Goal: Navigation & Orientation: Find specific page/section

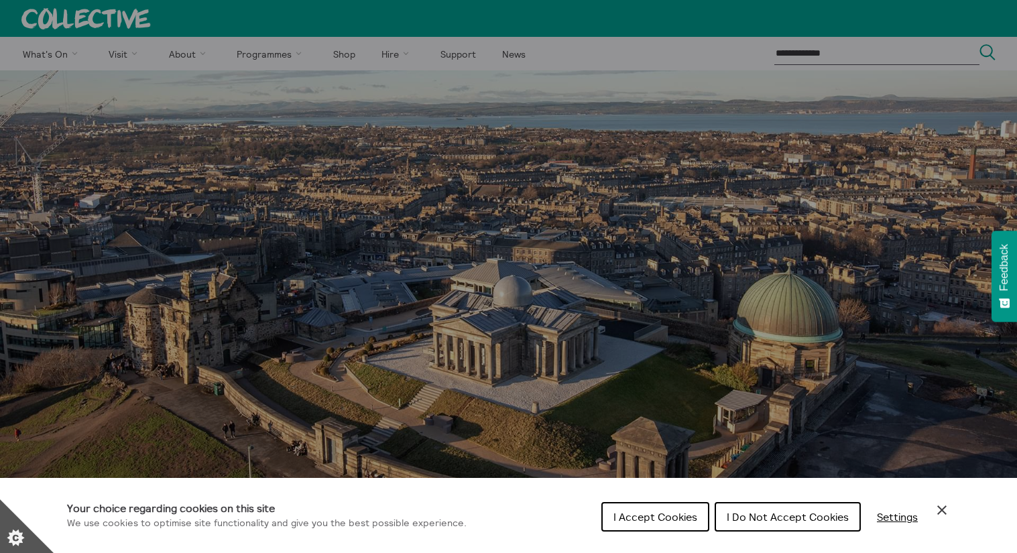
click at [657, 514] on span "I Accept Cookies" at bounding box center [656, 516] width 84 height 13
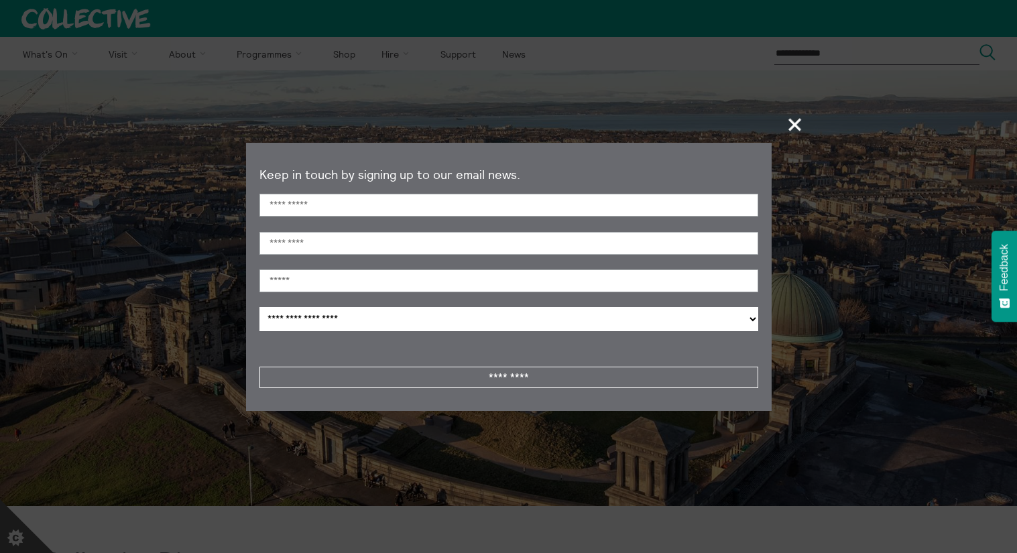
click at [795, 126] on span "+" at bounding box center [796, 125] width 40 height 40
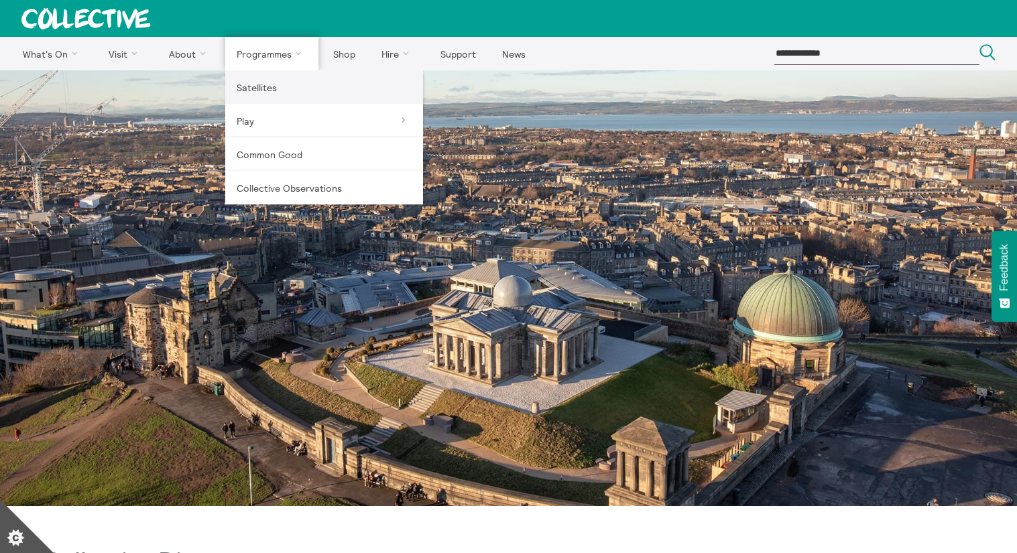
click at [254, 90] on link "Satellites" at bounding box center [324, 87] width 198 height 34
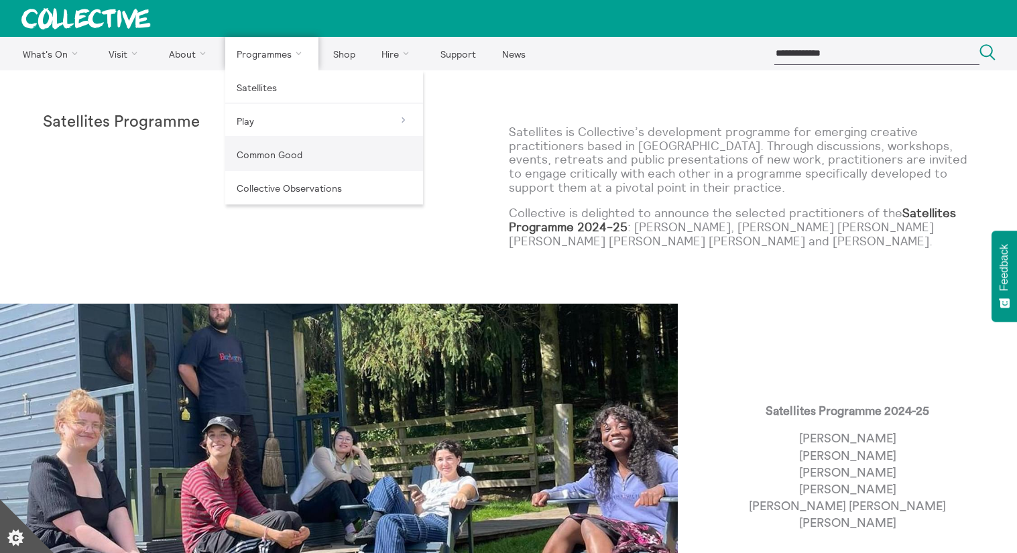
click at [274, 151] on link "Common Good" at bounding box center [324, 154] width 198 height 34
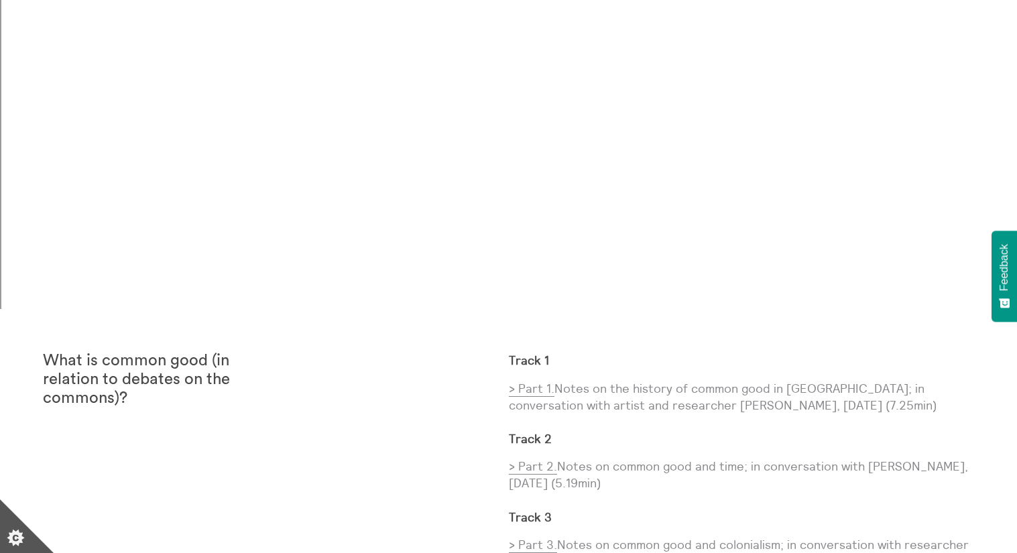
scroll to position [1761, 0]
